Goal: Task Accomplishment & Management: Check status

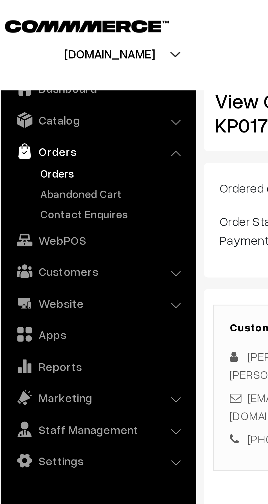
click at [24, 61] on link "Orders" at bounding box center [45, 61] width 54 height 6
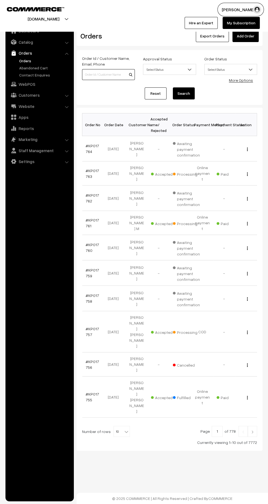
click at [105, 75] on input at bounding box center [108, 74] width 53 height 11
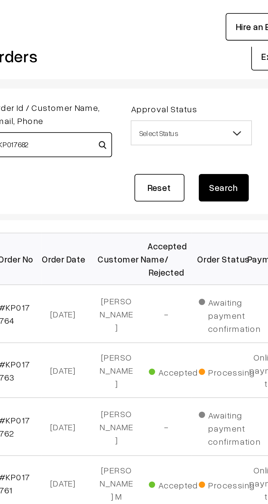
type input "KP017682"
click at [182, 93] on button "Search" at bounding box center [184, 93] width 22 height 12
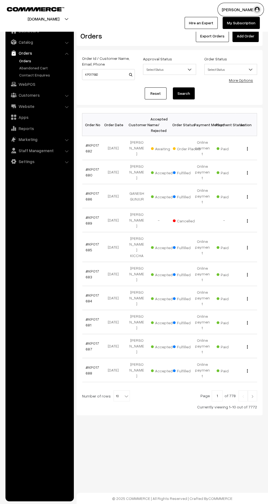
click at [87, 146] on link "#KP017682" at bounding box center [91, 148] width 13 height 10
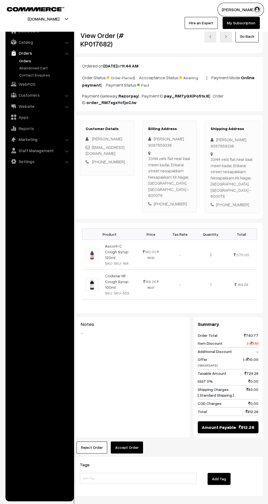
scroll to position [13, 0]
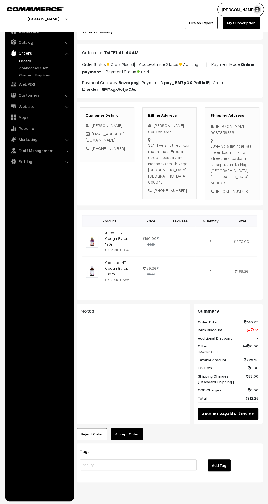
click at [19, 60] on link "Orders" at bounding box center [45, 61] width 54 height 6
